Goal: Communication & Community: Answer question/provide support

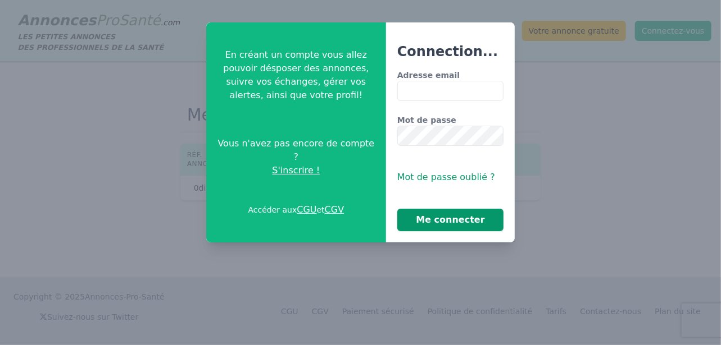
type input "**********"
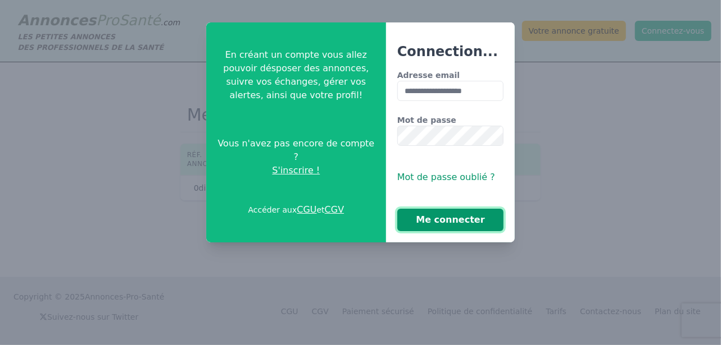
click at [421, 225] on button "Me connecter" at bounding box center [450, 220] width 106 height 22
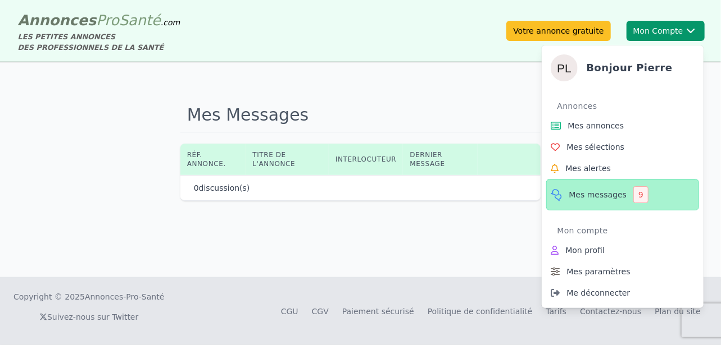
click at [599, 197] on span "Mes messages" at bounding box center [598, 194] width 58 height 11
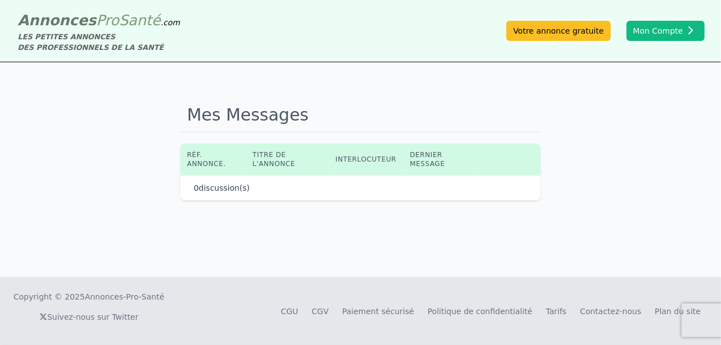
click at [316, 167] on th "Titre de l'annonce" at bounding box center [286, 159] width 83 height 31
click at [203, 186] on p "0 discussion(s)" at bounding box center [222, 188] width 56 height 11
click at [501, 333] on footer "Copyright © 2025 Annonces-Pro-Santé Suivez-nous sur Twitter CGU CGV Paiement sé…" at bounding box center [360, 311] width 721 height 68
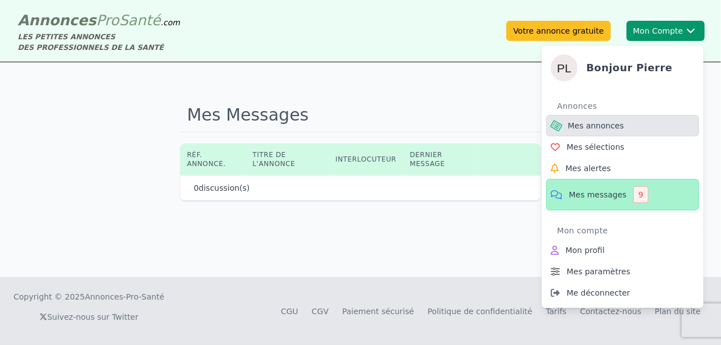
click at [575, 128] on span "Mes annonces" at bounding box center [596, 125] width 56 height 11
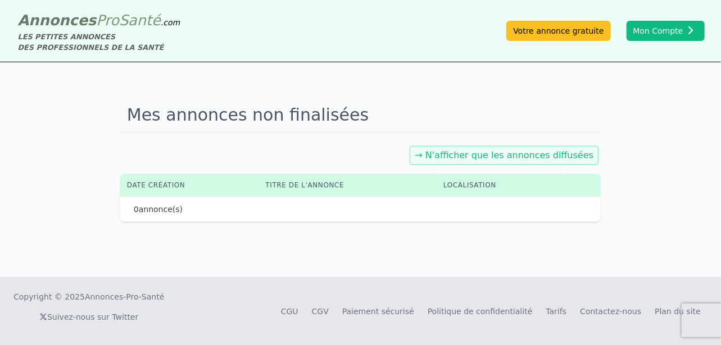
click at [514, 156] on link "→ N'afficher que les annonces diffusées" at bounding box center [504, 155] width 179 height 11
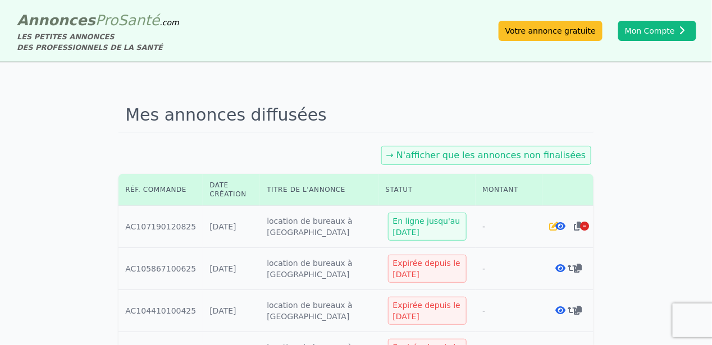
click at [458, 156] on link "→ N'afficher que les annonces non finalisées" at bounding box center [486, 155] width 200 height 11
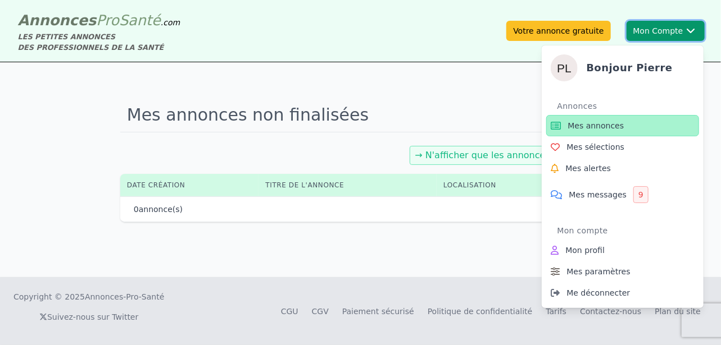
click at [664, 31] on button "Mon Compte Bonjour pierre Annonces Mes annonces Mes sélections Mes alertes Mes …" at bounding box center [665, 31] width 78 height 20
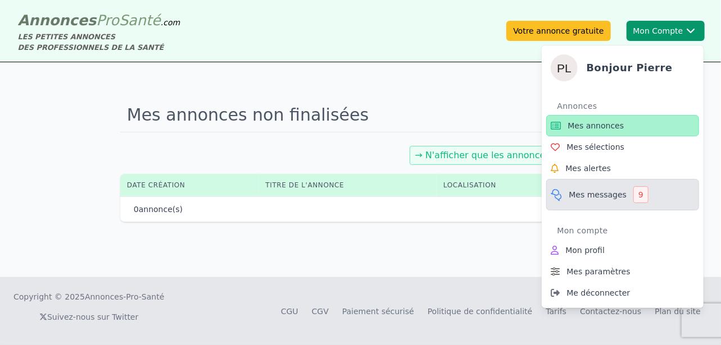
click at [634, 195] on div "9" at bounding box center [640, 194] width 15 height 17
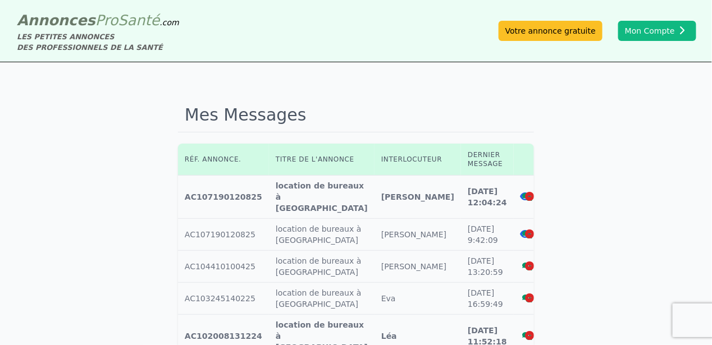
click at [521, 192] on icon at bounding box center [526, 196] width 10 height 9
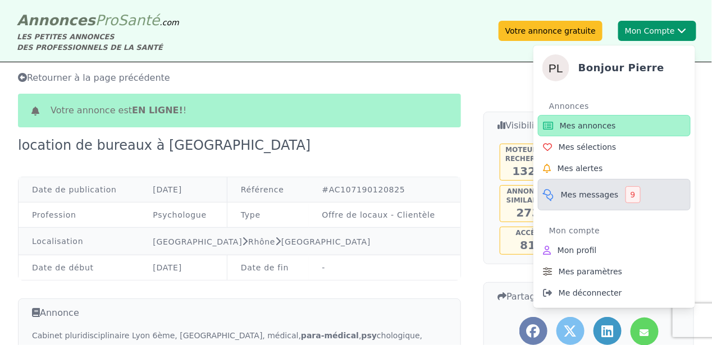
click at [591, 197] on span "Mes messages" at bounding box center [590, 194] width 58 height 11
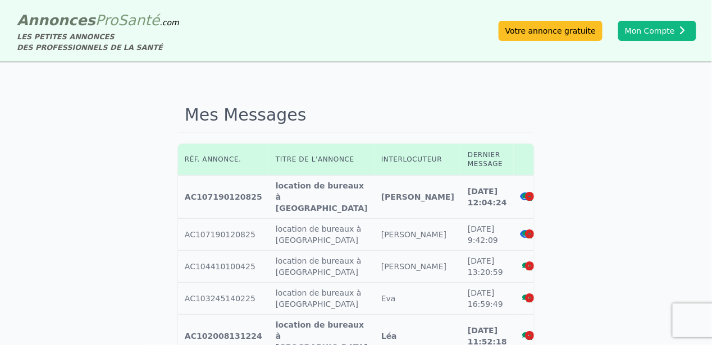
click at [523, 193] on icon at bounding box center [528, 197] width 10 height 8
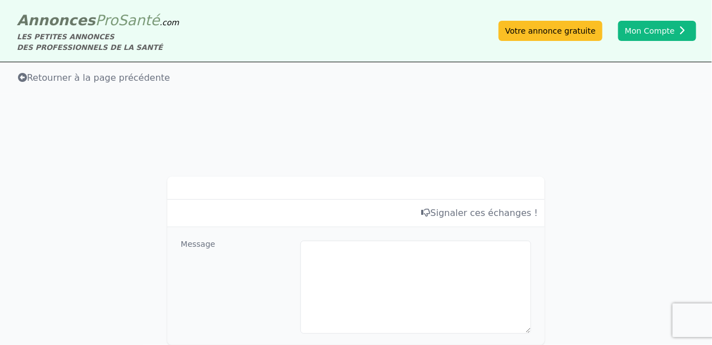
click at [81, 80] on span "Retourner à la page précédente" at bounding box center [94, 77] width 152 height 11
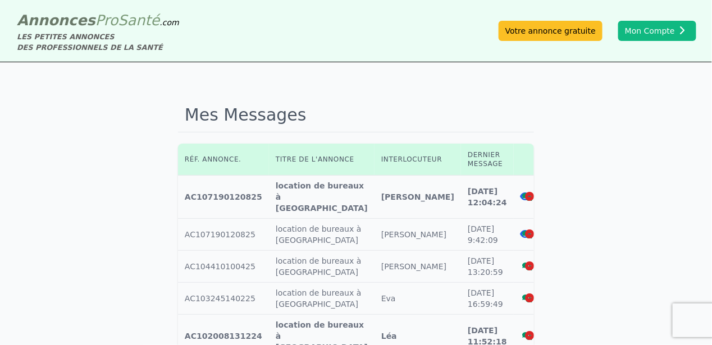
click at [523, 193] on icon at bounding box center [528, 197] width 10 height 8
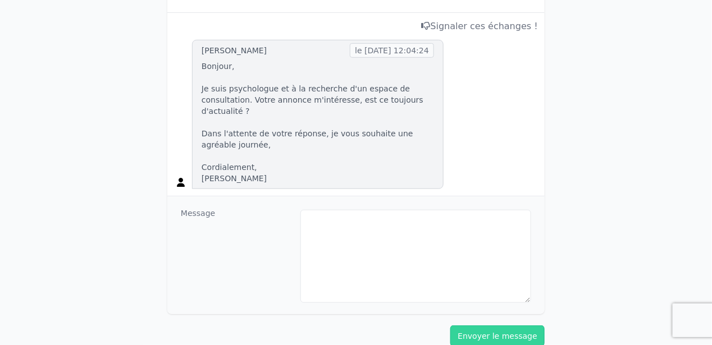
scroll to position [224, 0]
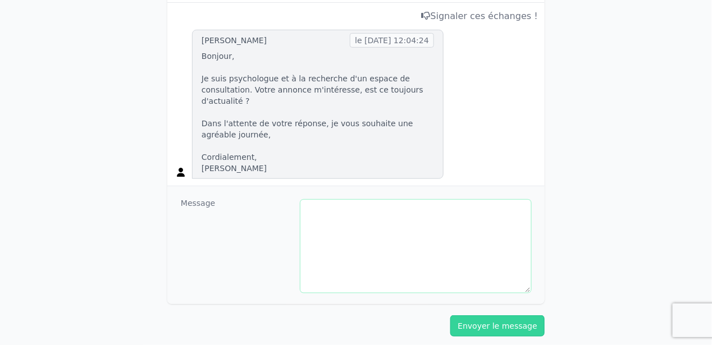
click at [312, 200] on textarea at bounding box center [416, 246] width 231 height 93
type textarea "*"
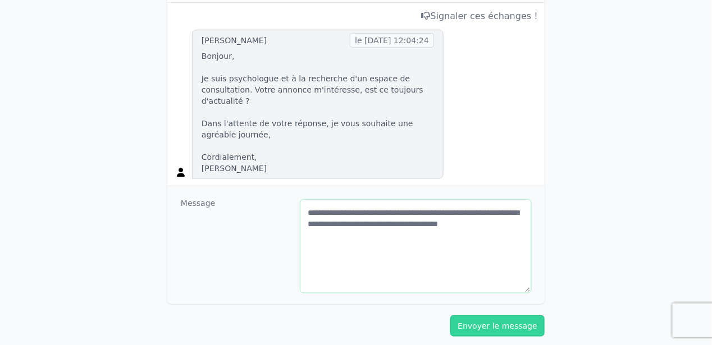
click at [520, 263] on textarea "**********" at bounding box center [416, 246] width 231 height 93
click at [362, 238] on textarea "**********" at bounding box center [416, 246] width 231 height 93
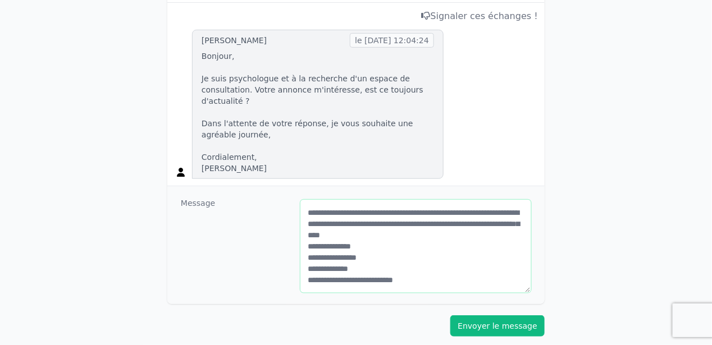
type textarea "**********"
click at [475, 316] on button "Envoyer le message" at bounding box center [497, 326] width 94 height 21
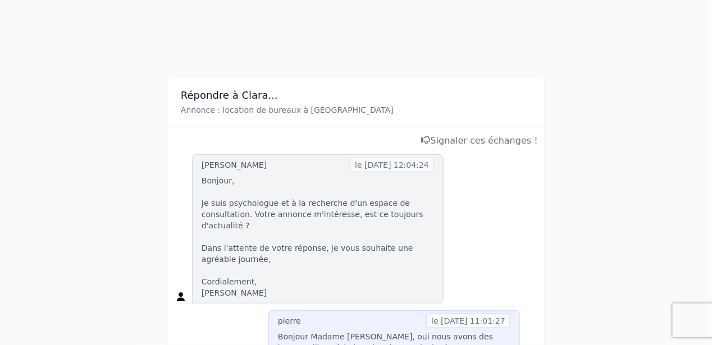
scroll to position [0, 0]
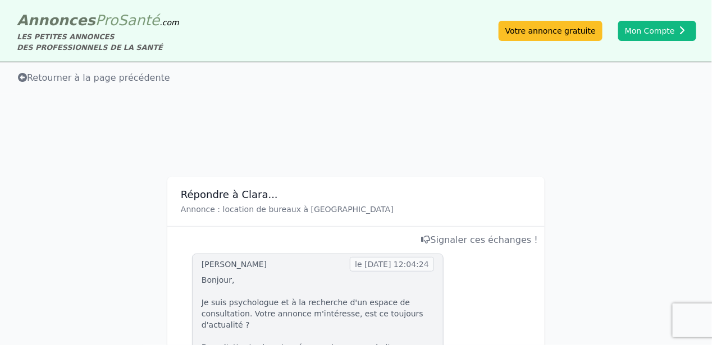
click at [86, 79] on span "Retourner à la page précédente" at bounding box center [94, 77] width 152 height 11
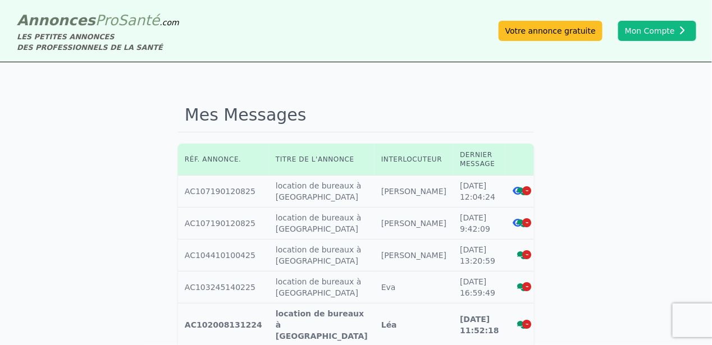
click at [518, 223] on icon at bounding box center [523, 224] width 10 height 8
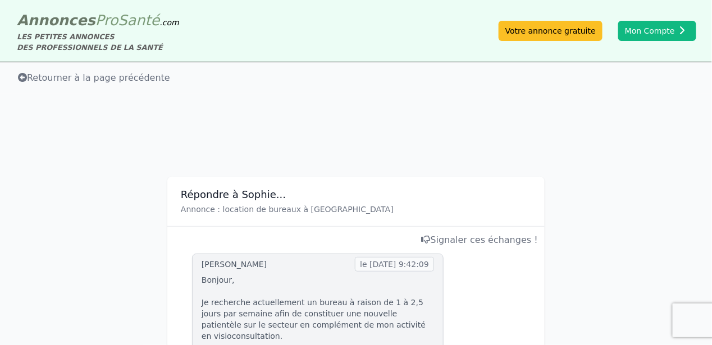
click at [49, 80] on span "Retourner à la page précédente" at bounding box center [94, 77] width 152 height 11
